Goal: Complete application form

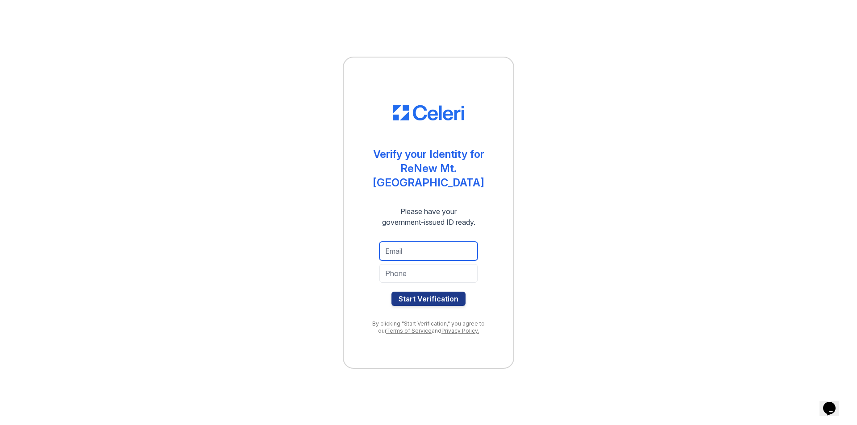
click at [433, 242] on input "email" at bounding box center [428, 251] width 98 height 19
type input "kcamp911@msn.com"
click at [423, 264] on input "tel" at bounding box center [428, 273] width 98 height 19
type input "8568580527"
click at [457, 242] on input "kcamp911@msn.com" at bounding box center [428, 251] width 98 height 19
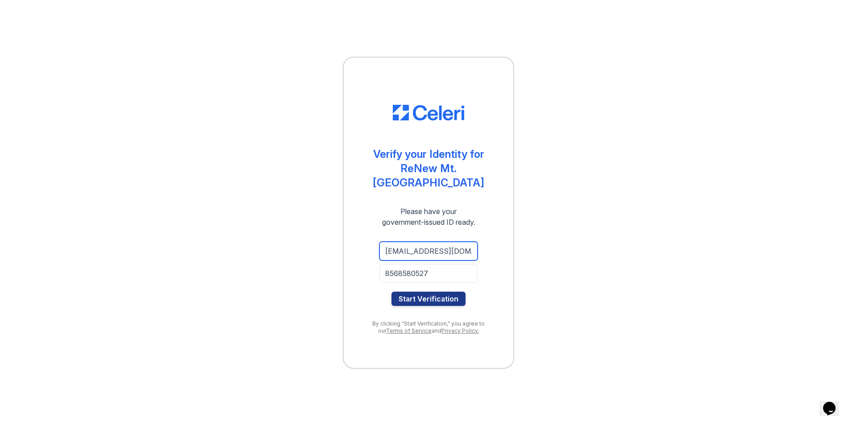
type input "kcamp@GalerieMarie.net"
click at [436, 292] on button "Start Verification" at bounding box center [428, 299] width 74 height 14
